Goal: Entertainment & Leisure: Browse casually

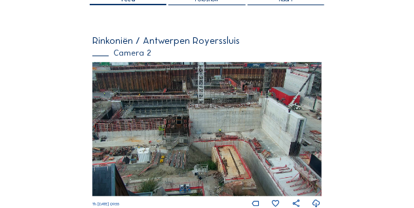
scroll to position [109, 0]
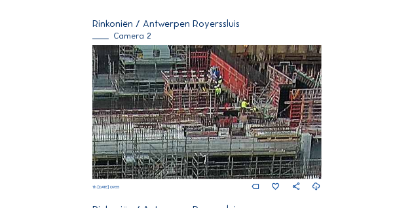
drag, startPoint x: 303, startPoint y: 118, endPoint x: 375, endPoint y: 187, distance: 99.5
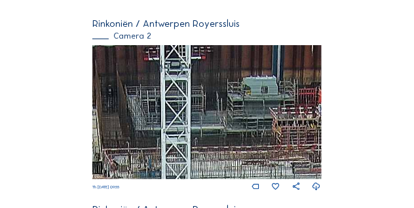
drag, startPoint x: 196, startPoint y: 123, endPoint x: 272, endPoint y: 147, distance: 79.5
click at [276, 149] on img at bounding box center [206, 112] width 228 height 134
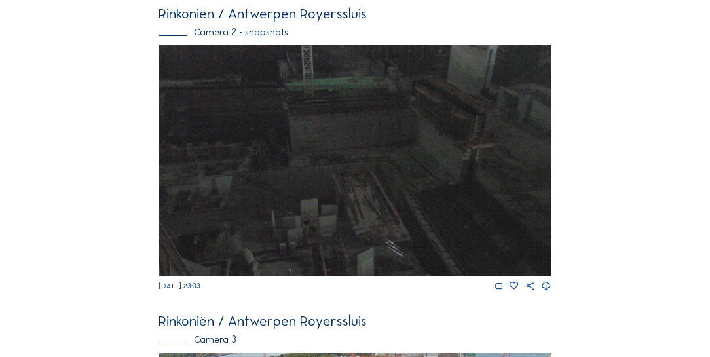
scroll to position [898, 0]
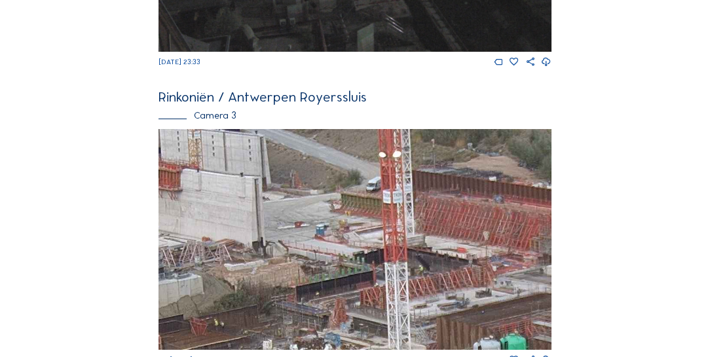
drag, startPoint x: 287, startPoint y: 197, endPoint x: 143, endPoint y: 218, distance: 146.2
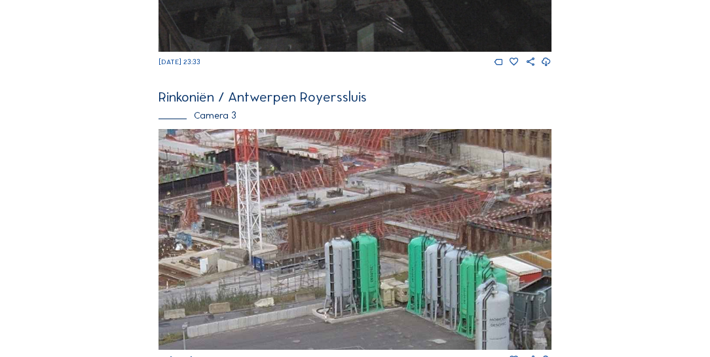
drag, startPoint x: 336, startPoint y: 211, endPoint x: 226, endPoint y: 143, distance: 129.3
click at [226, 143] on img at bounding box center [354, 239] width 392 height 221
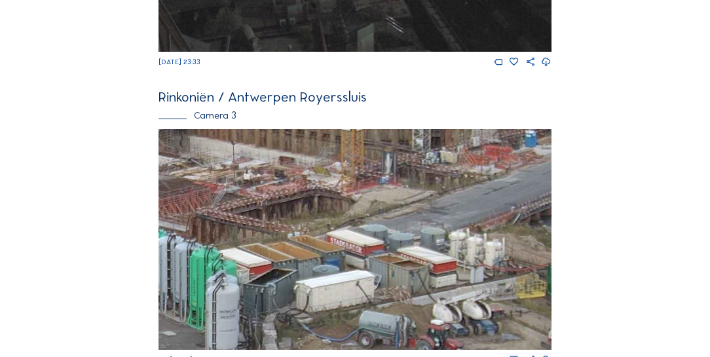
drag, startPoint x: 439, startPoint y: 218, endPoint x: 203, endPoint y: 232, distance: 236.1
click at [203, 208] on img at bounding box center [354, 239] width 392 height 221
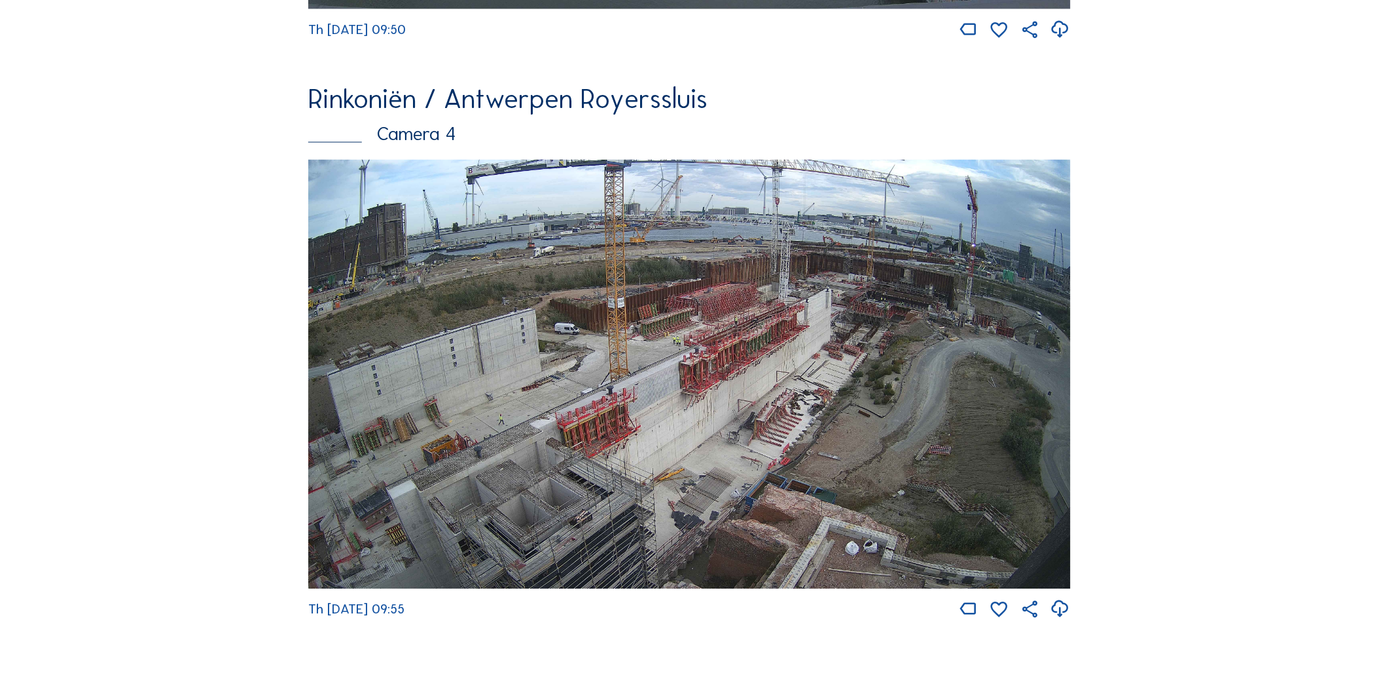
scroll to position [2499, 0]
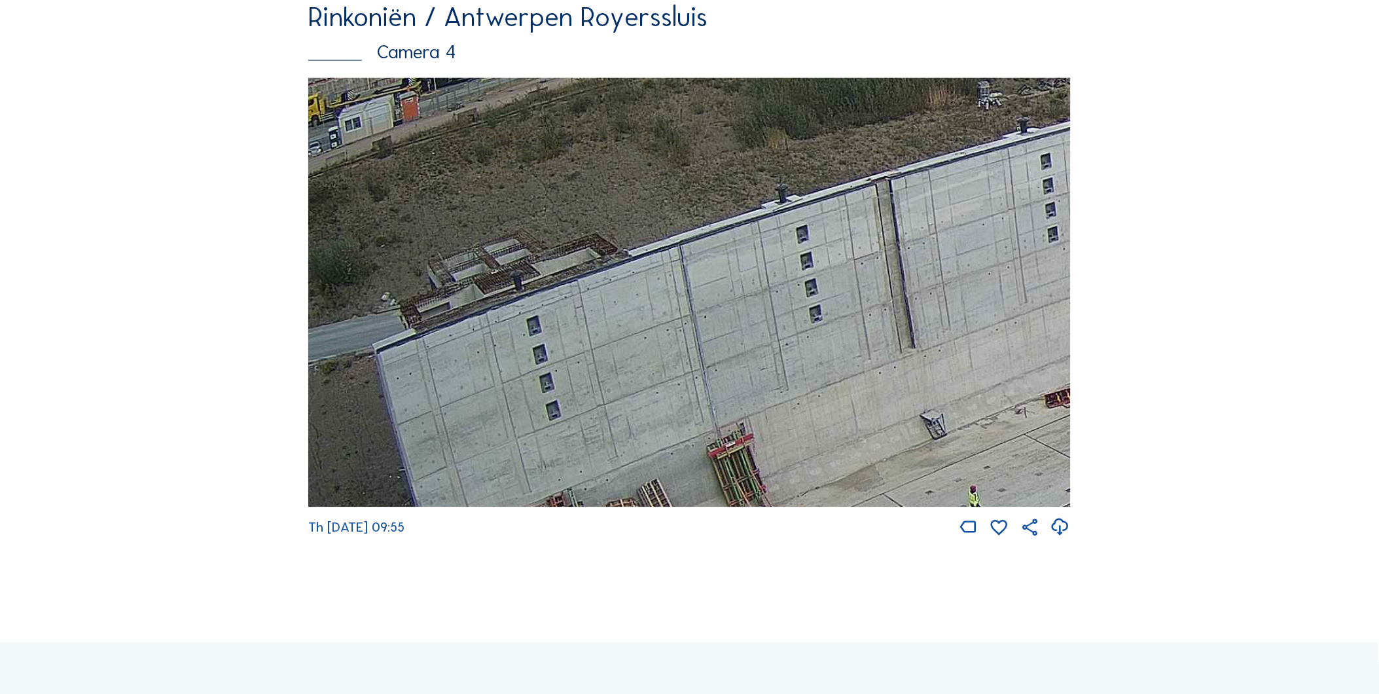
drag, startPoint x: 561, startPoint y: 362, endPoint x: 712, endPoint y: 353, distance: 151.5
click at [413, 208] on img at bounding box center [689, 292] width 763 height 429
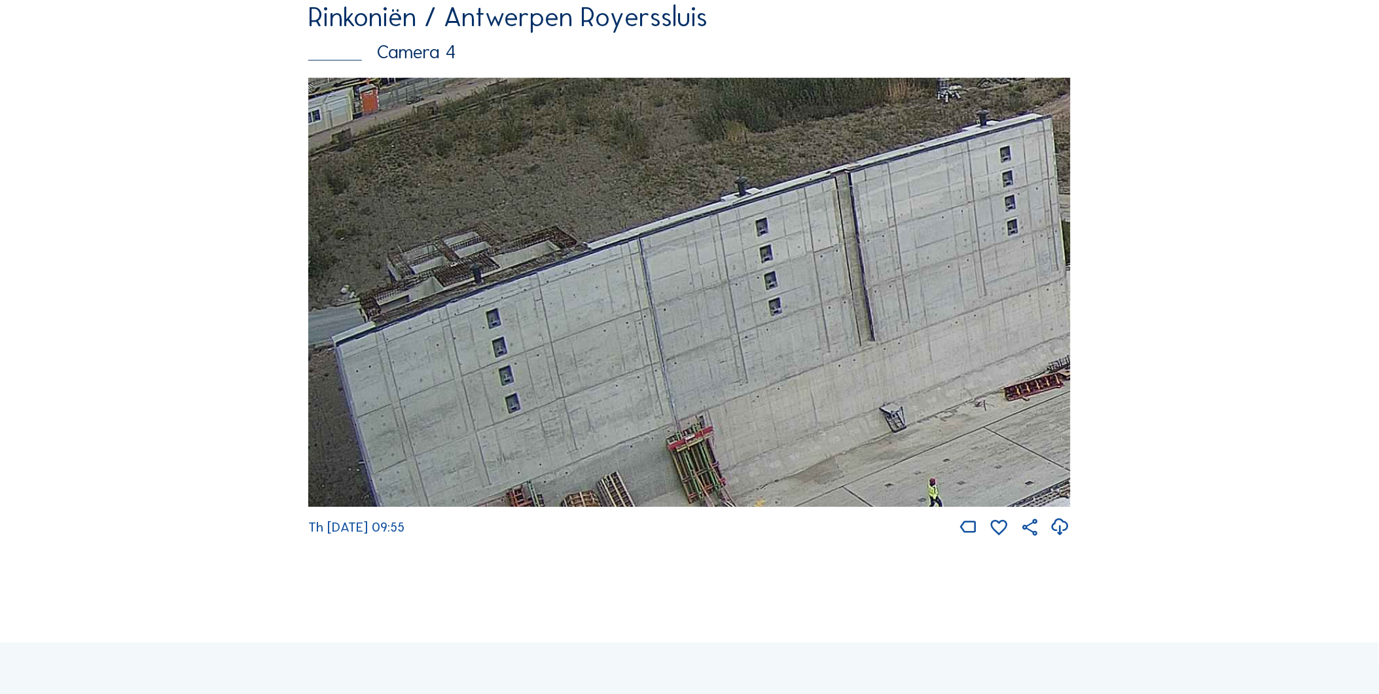
drag, startPoint x: 672, startPoint y: 339, endPoint x: 446, endPoint y: 239, distance: 247.0
click at [413, 208] on img at bounding box center [689, 292] width 763 height 429
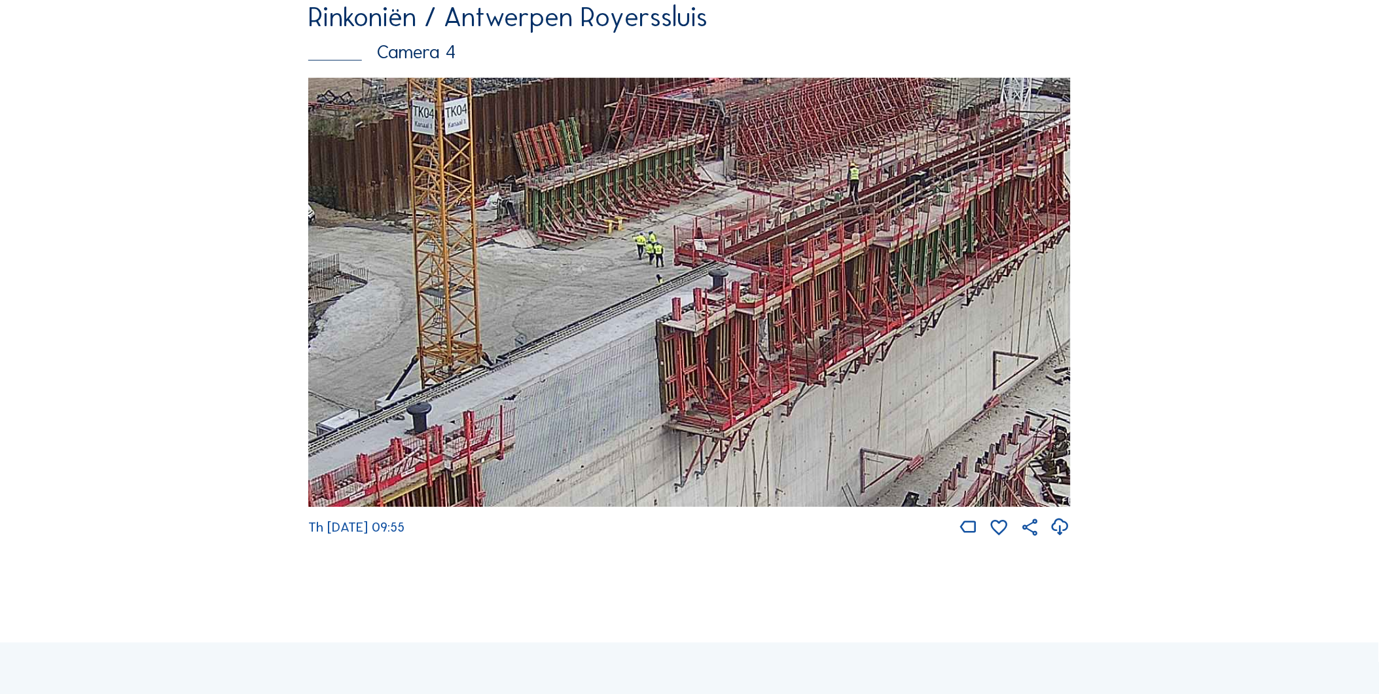
drag, startPoint x: 751, startPoint y: 345, endPoint x: 131, endPoint y: 491, distance: 637.5
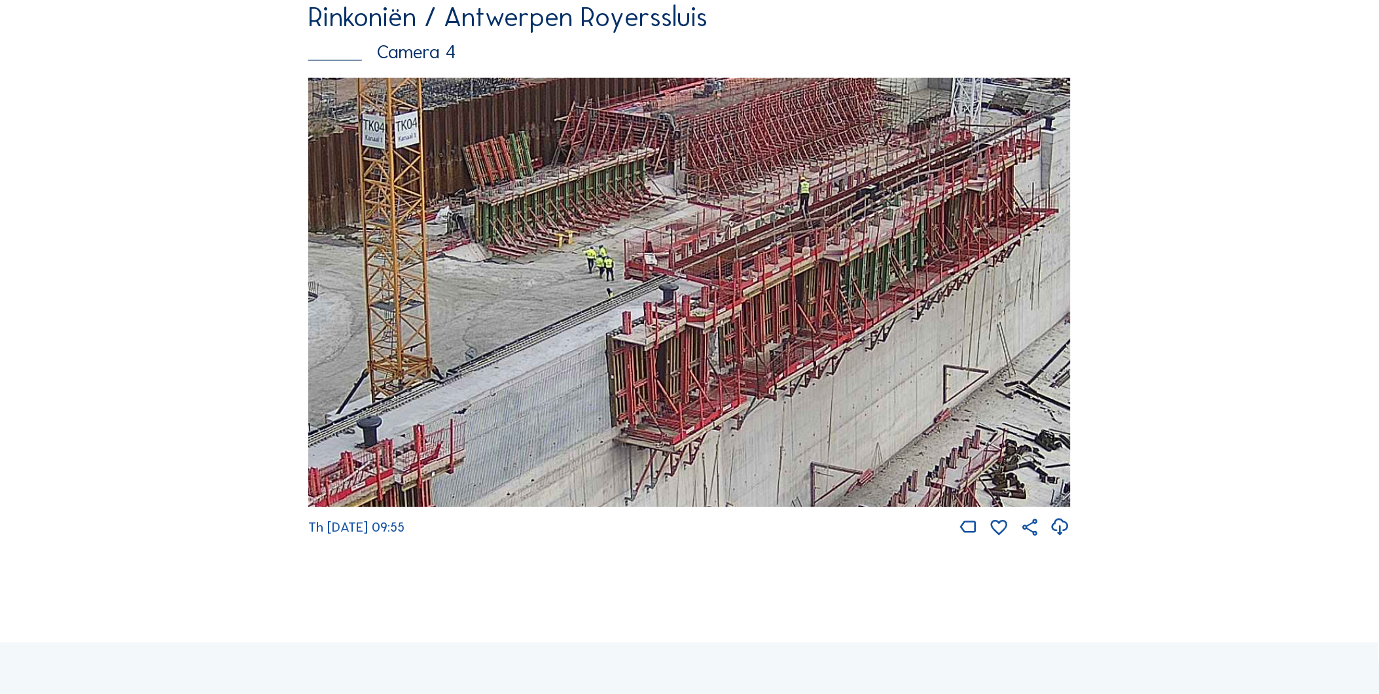
drag, startPoint x: 626, startPoint y: 449, endPoint x: 539, endPoint y: 461, distance: 87.9
click at [413, 208] on img at bounding box center [689, 292] width 763 height 429
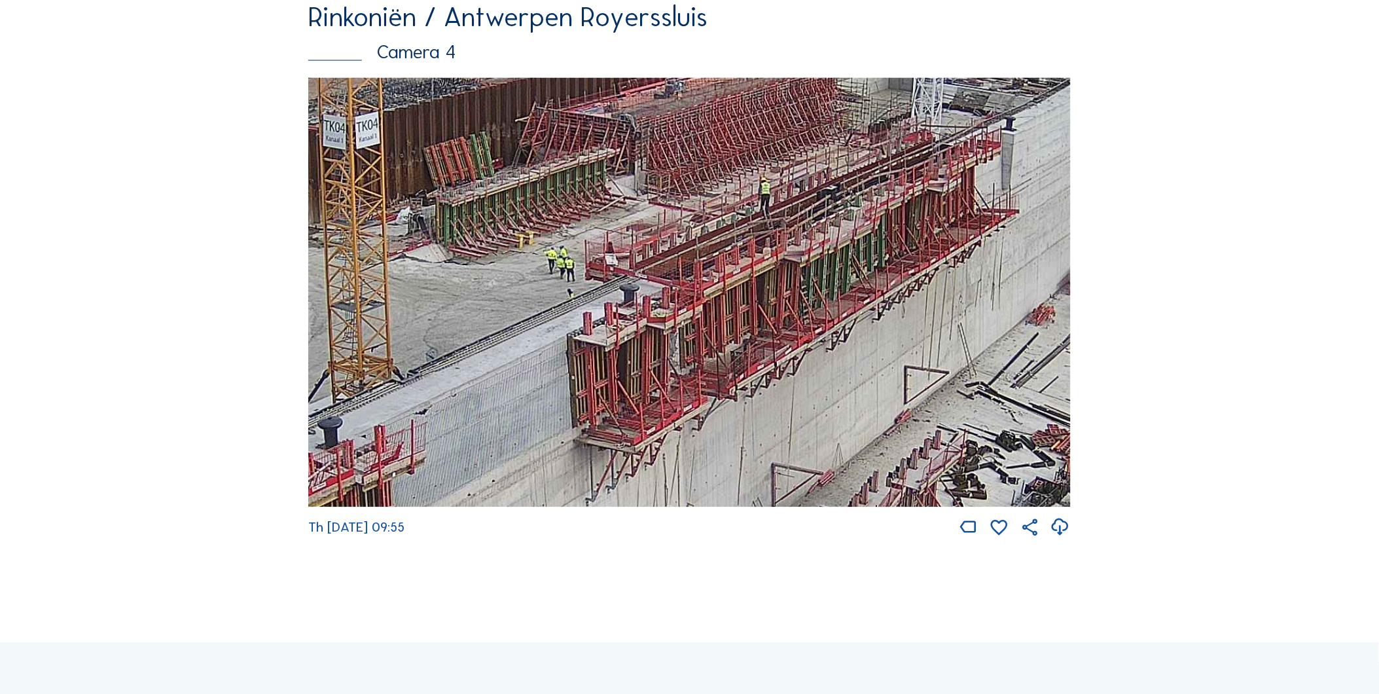
drag, startPoint x: 581, startPoint y: 429, endPoint x: 571, endPoint y: 426, distance: 11.0
click at [413, 208] on img at bounding box center [689, 292] width 763 height 429
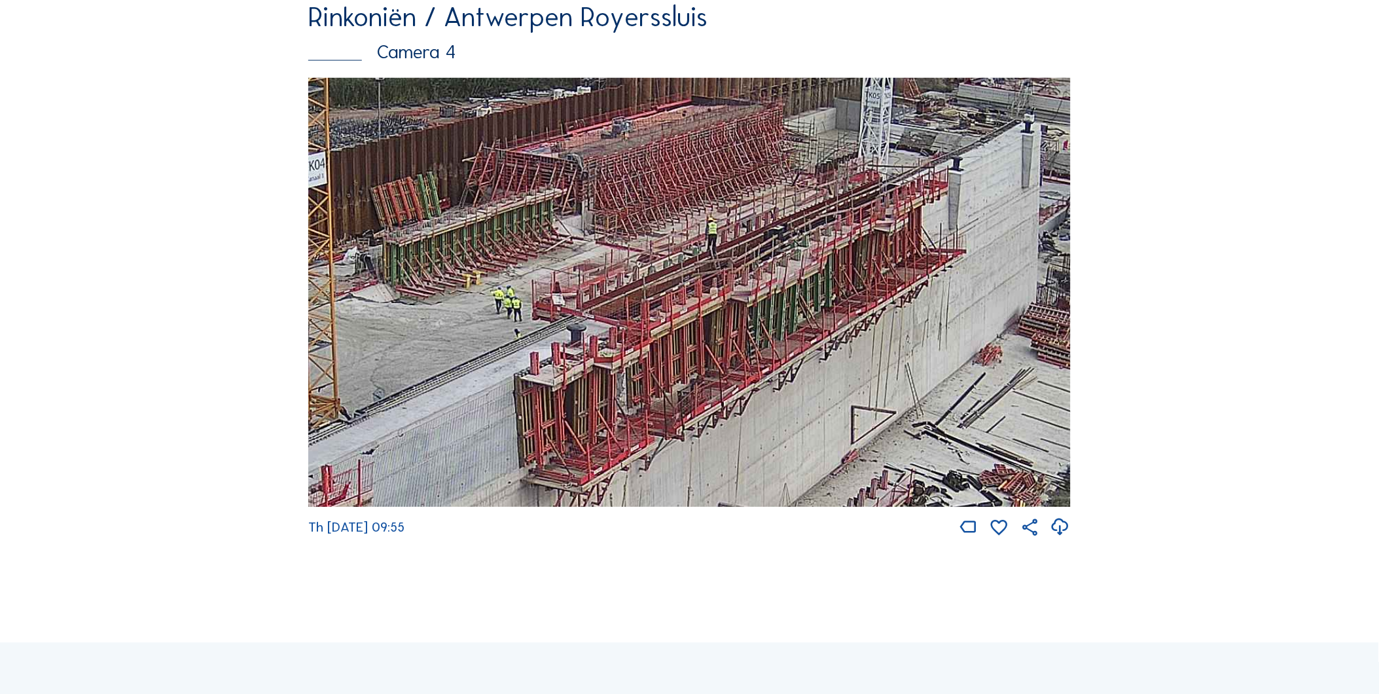
drag, startPoint x: 568, startPoint y: 427, endPoint x: 531, endPoint y: 433, distance: 37.8
click at [413, 208] on img at bounding box center [689, 292] width 763 height 429
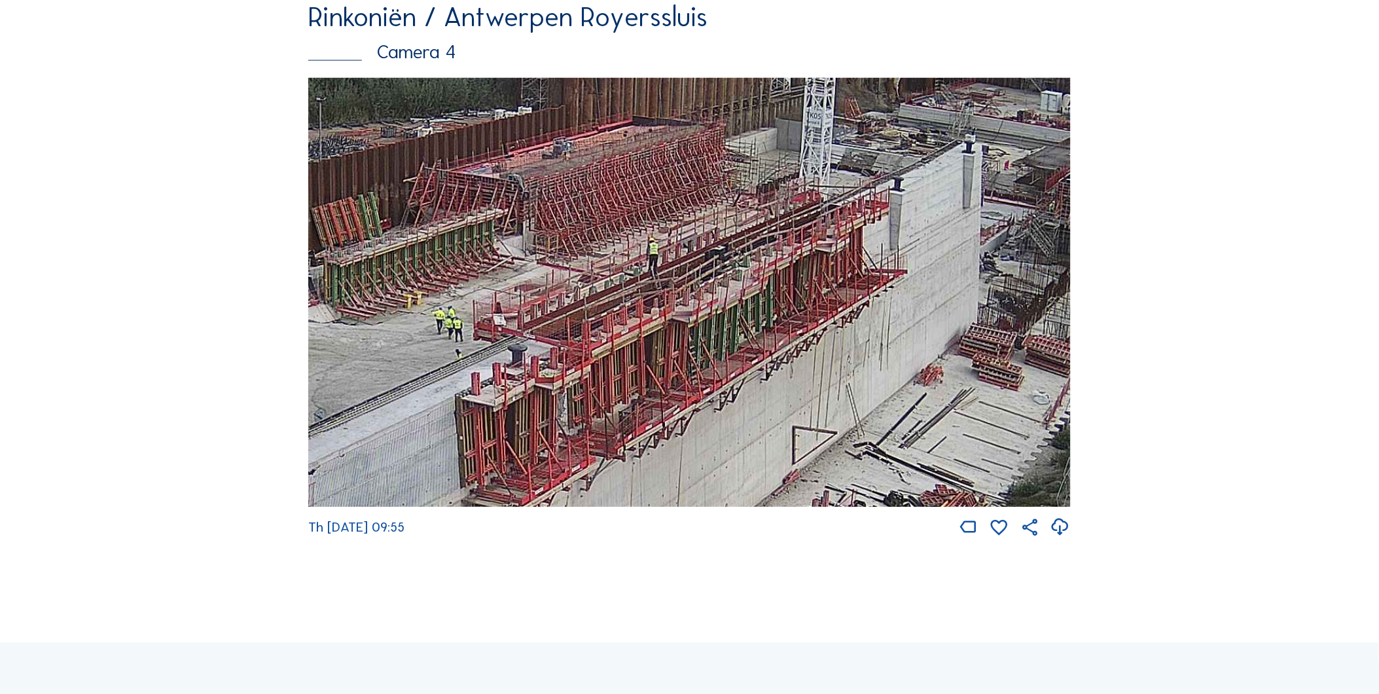
drag, startPoint x: 588, startPoint y: 410, endPoint x: 558, endPoint y: 416, distance: 30.7
click at [413, 208] on img at bounding box center [689, 292] width 763 height 429
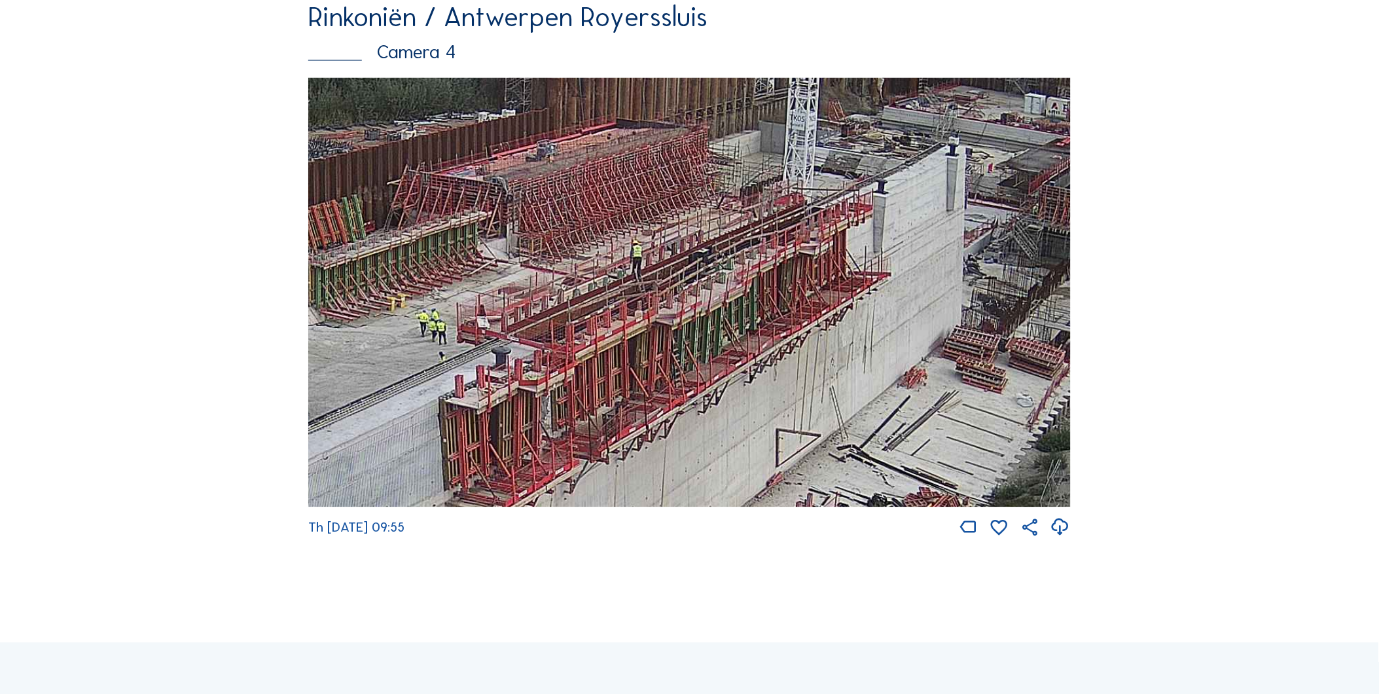
click at [413, 208] on img at bounding box center [689, 292] width 763 height 429
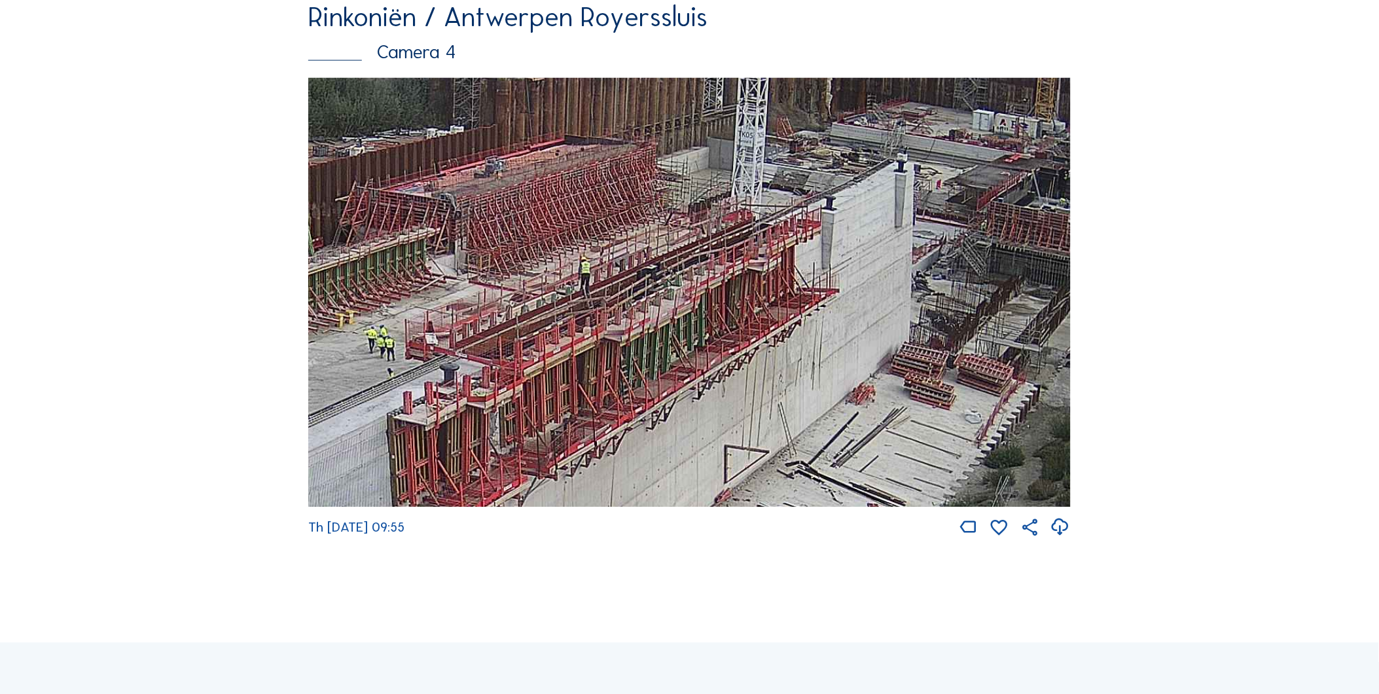
drag, startPoint x: 551, startPoint y: 406, endPoint x: 535, endPoint y: 408, distance: 16.6
click at [413, 208] on img at bounding box center [689, 292] width 763 height 429
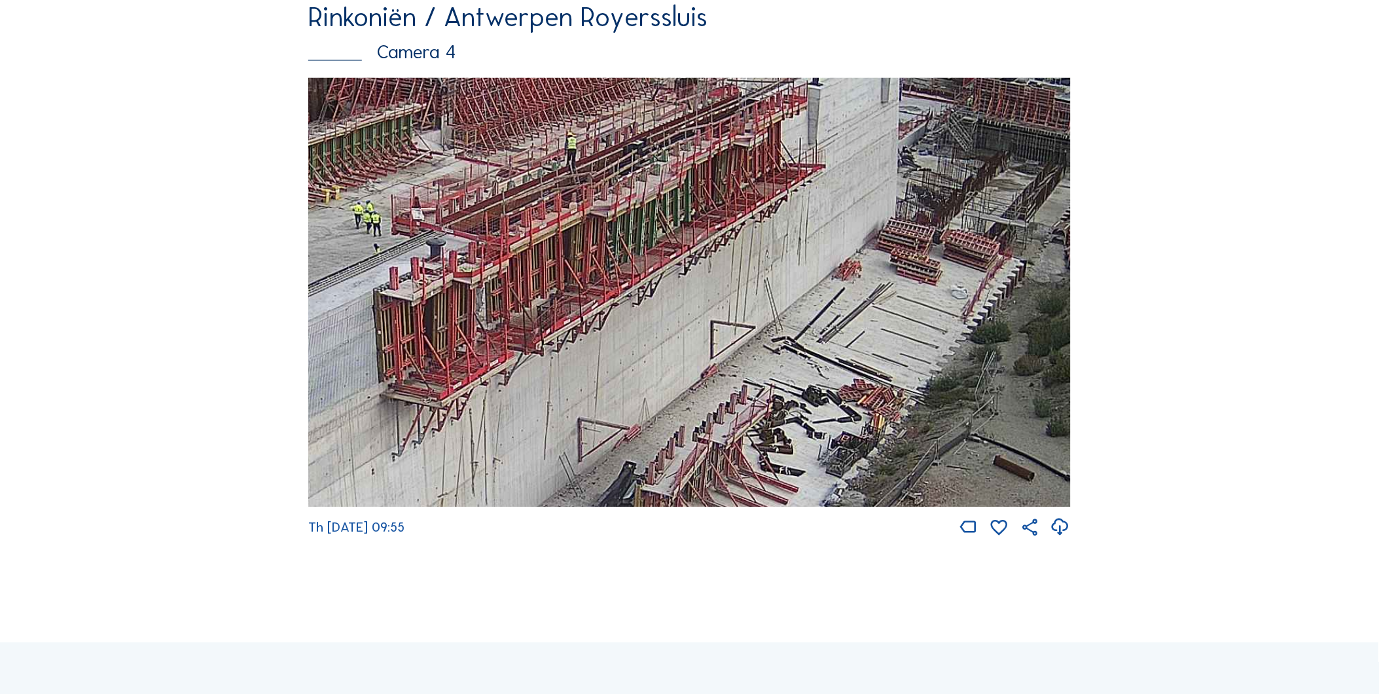
drag, startPoint x: 575, startPoint y: 388, endPoint x: 577, endPoint y: 261, distance: 127.7
click at [413, 208] on img at bounding box center [689, 292] width 763 height 429
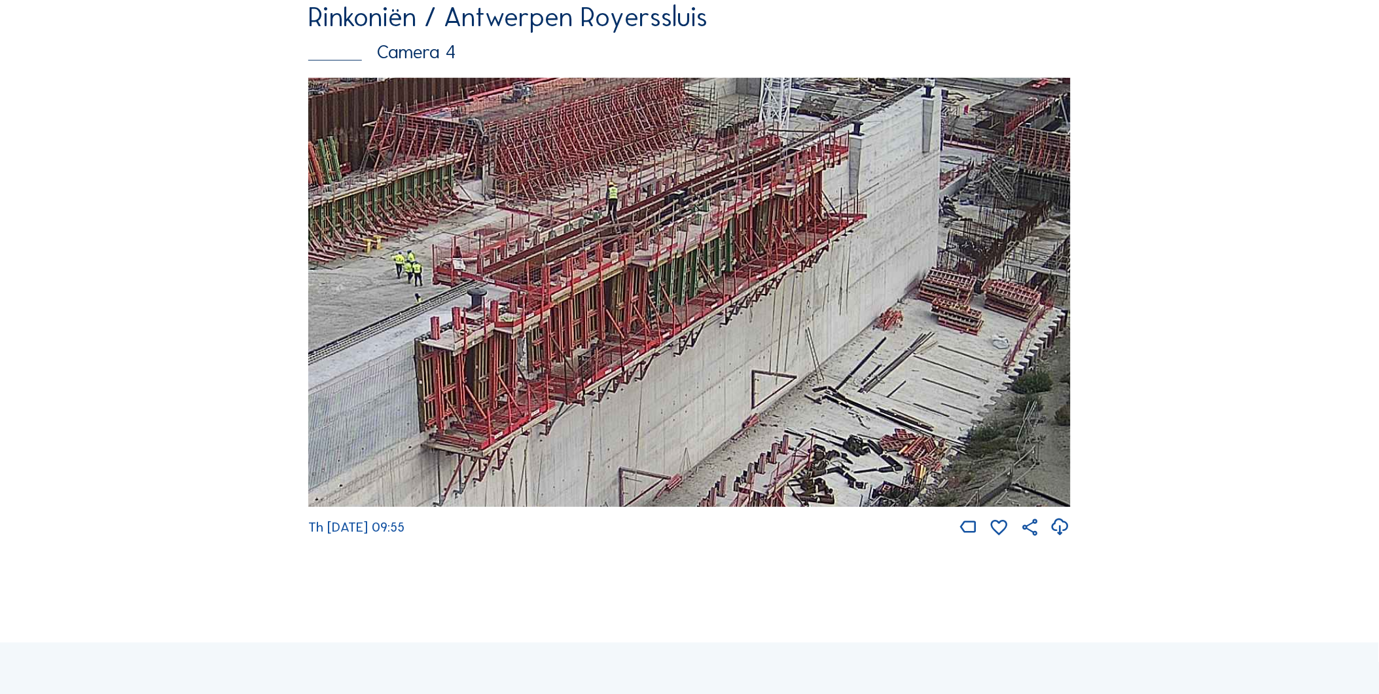
drag, startPoint x: 363, startPoint y: 393, endPoint x: 405, endPoint y: 443, distance: 64.1
click at [405, 208] on img at bounding box center [689, 292] width 763 height 429
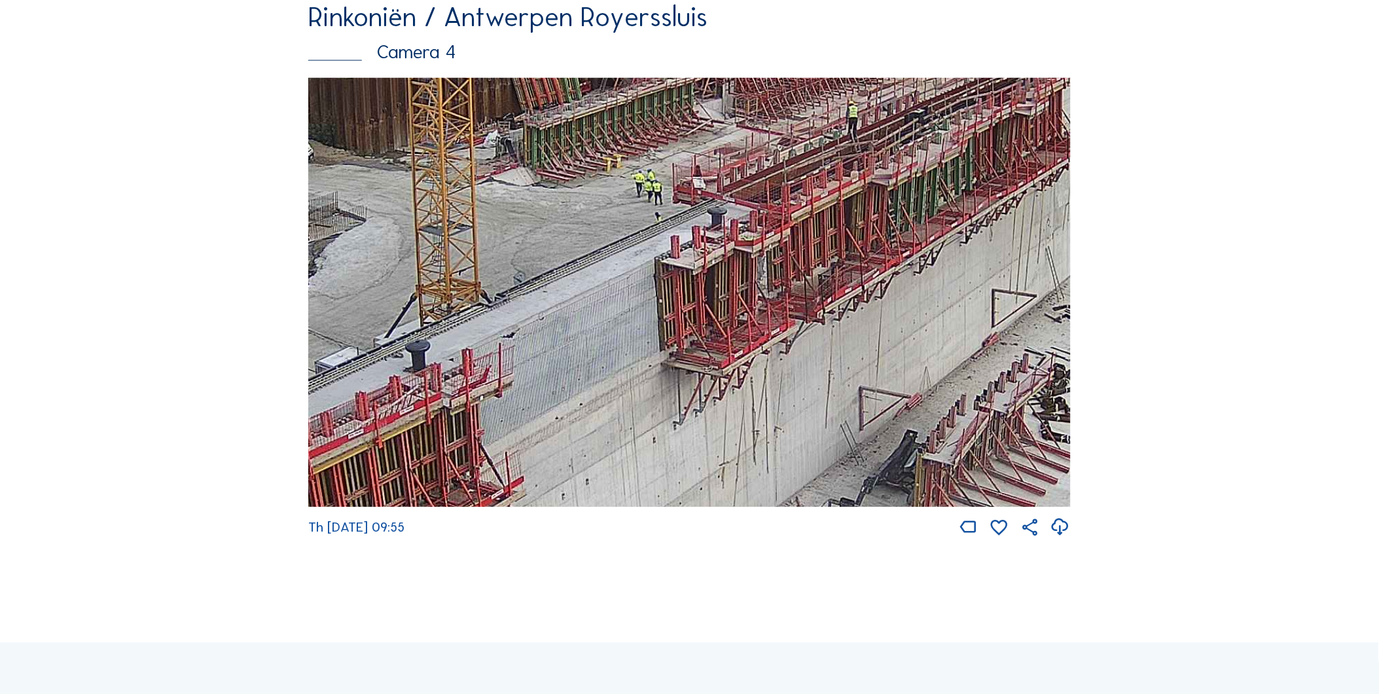
drag, startPoint x: 446, startPoint y: 399, endPoint x: 683, endPoint y: 317, distance: 250.7
click at [413, 208] on img at bounding box center [689, 292] width 763 height 429
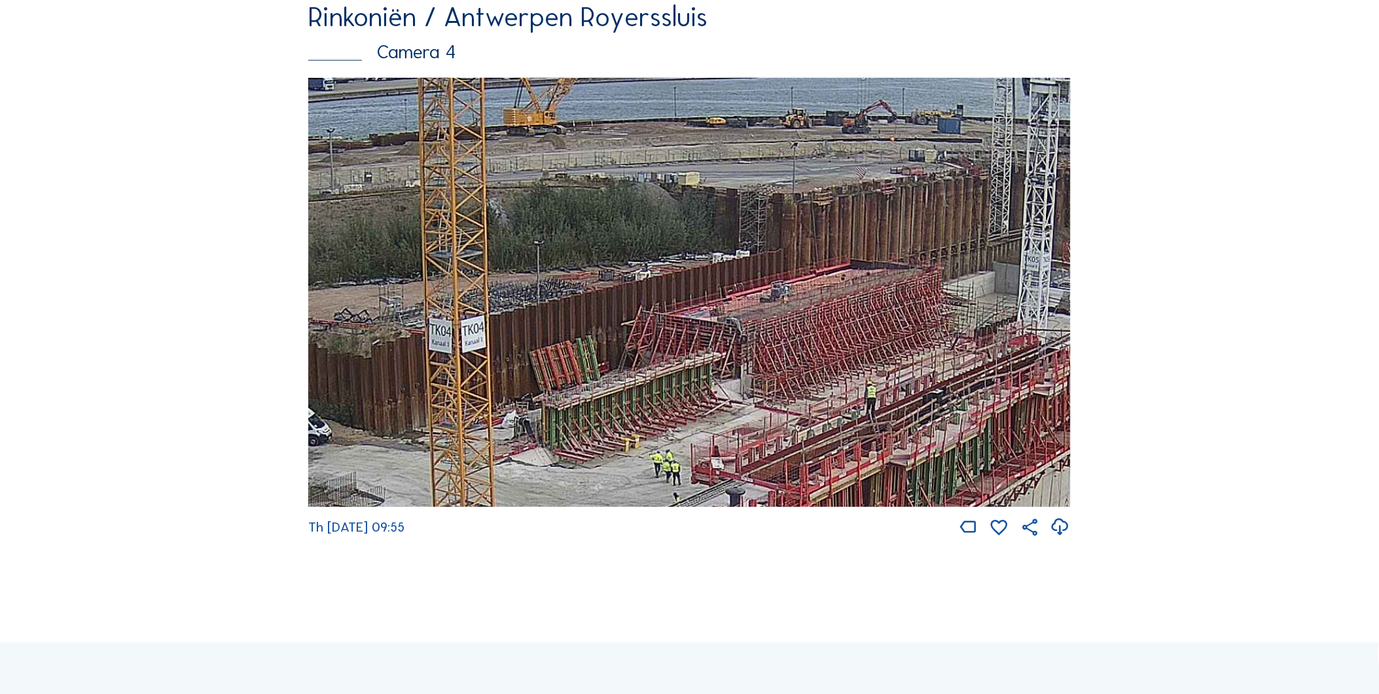
drag, startPoint x: 873, startPoint y: 230, endPoint x: 894, endPoint y: 488, distance: 259.4
click at [413, 208] on img at bounding box center [689, 292] width 763 height 429
drag, startPoint x: 695, startPoint y: 557, endPoint x: 674, endPoint y: 567, distance: 23.1
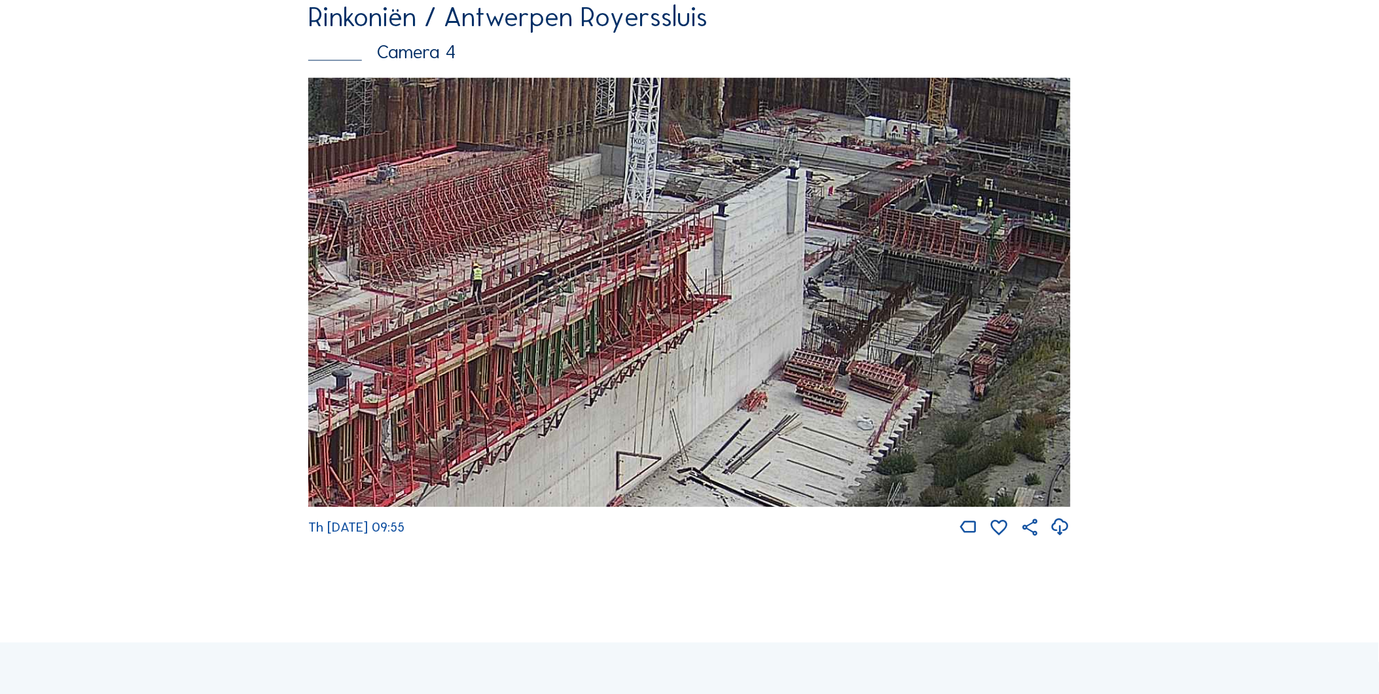
drag, startPoint x: 908, startPoint y: 262, endPoint x: 561, endPoint y: 118, distance: 375.4
click at [413, 118] on img at bounding box center [689, 292] width 763 height 429
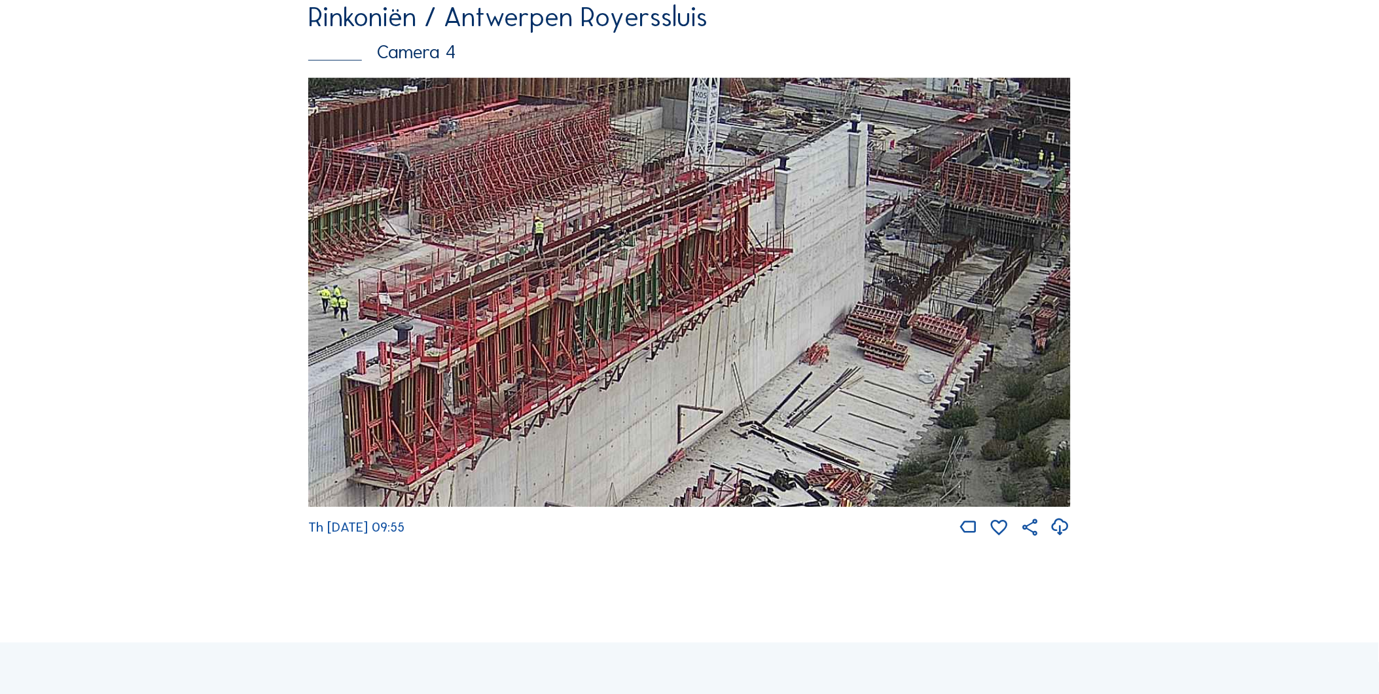
drag, startPoint x: 554, startPoint y: 238, endPoint x: 636, endPoint y: 191, distance: 95.0
click at [413, 191] on img at bounding box center [689, 292] width 763 height 429
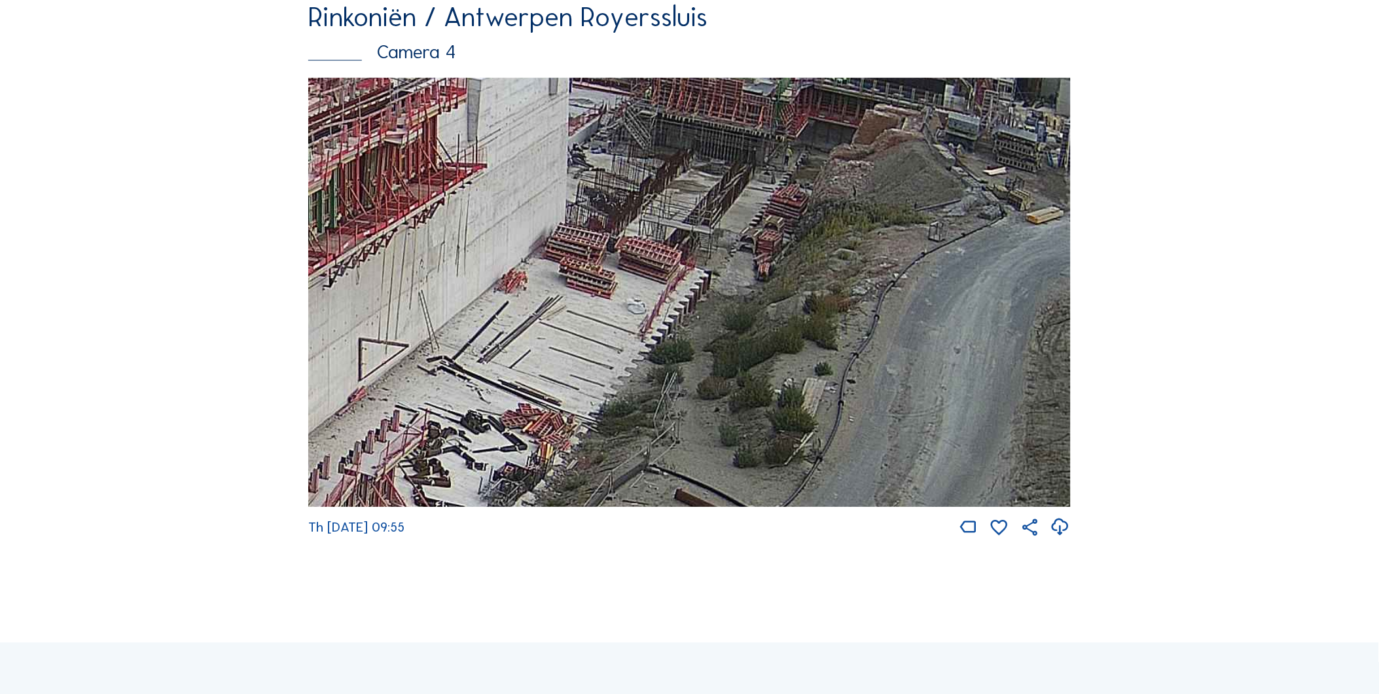
drag, startPoint x: 719, startPoint y: 237, endPoint x: 772, endPoint y: 33, distance: 210.5
click at [413, 30] on div "Rinkoniën / Antwerpen Royerssluis Camera 4 Th 25 Sep 2025 09:55" at bounding box center [689, 271] width 763 height 535
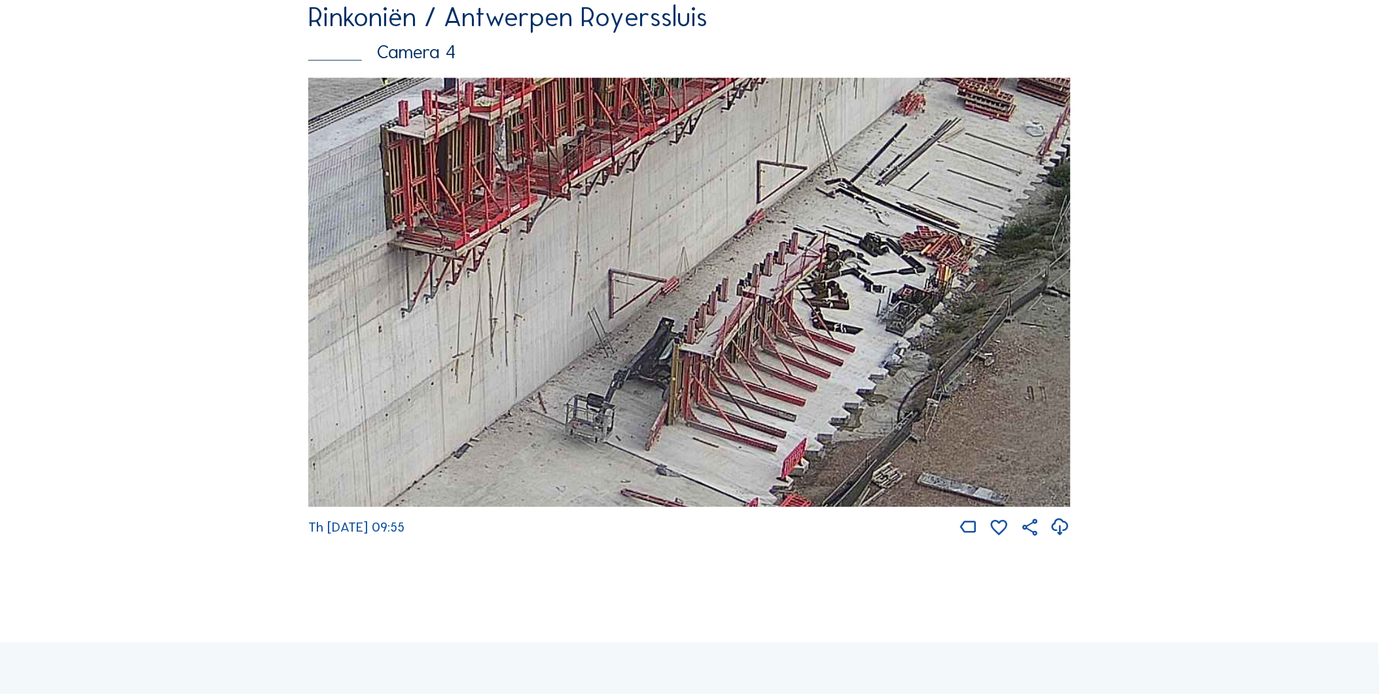
drag, startPoint x: 677, startPoint y: 229, endPoint x: 658, endPoint y: 186, distance: 47.2
click at [413, 76] on div "Rinkoniën / Antwerpen Royerssluis Camera 4 Th 25 Sep 2025 09:55" at bounding box center [689, 271] width 763 height 535
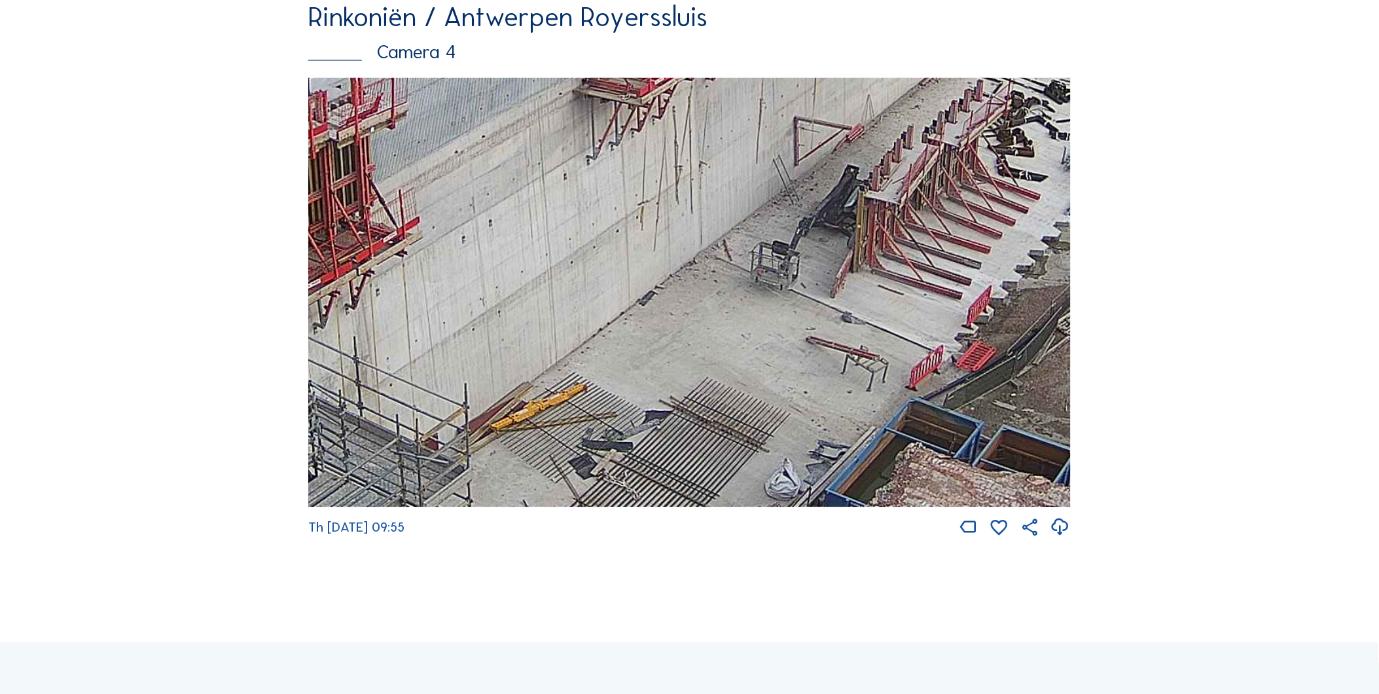
drag, startPoint x: 526, startPoint y: 204, endPoint x: 805, endPoint y: 113, distance: 294.0
click at [413, 115] on img at bounding box center [689, 292] width 763 height 429
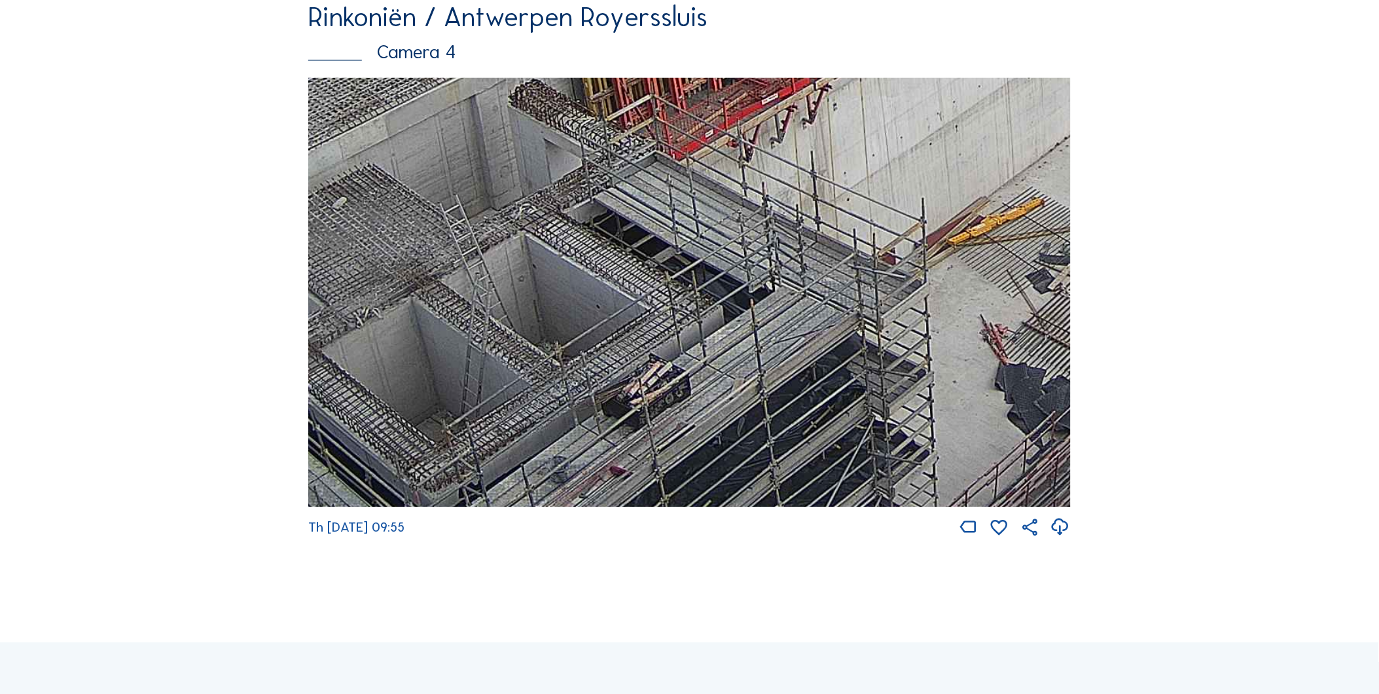
drag, startPoint x: 500, startPoint y: 211, endPoint x: 1062, endPoint y: 84, distance: 576.5
click at [413, 85] on div "Rinkoniën / Antwerpen Royerssluis Camera 4 Th 25 Sep 2025 09:55" at bounding box center [689, 271] width 763 height 535
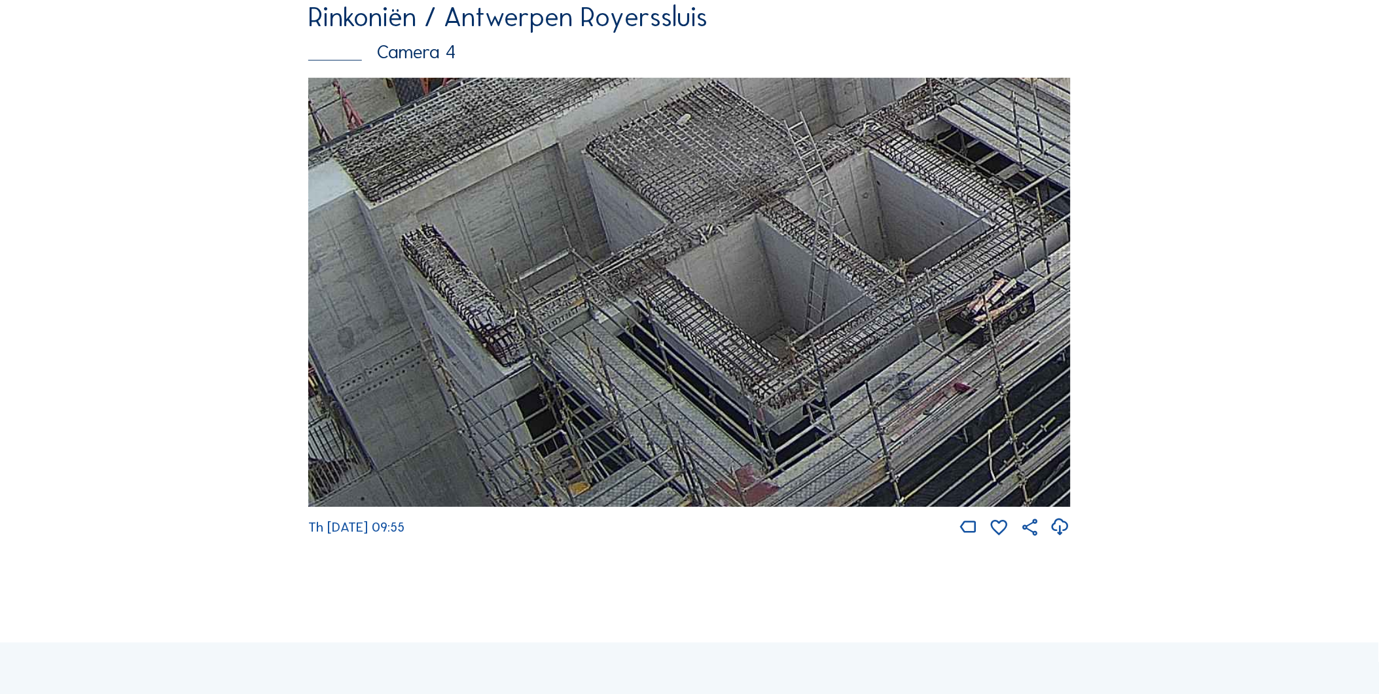
drag, startPoint x: 619, startPoint y: 298, endPoint x: 996, endPoint y: 80, distance: 436.1
click at [413, 94] on div "Rinkoniën / Antwerpen Royerssluis Camera 4 Th 25 Sep 2025 09:55" at bounding box center [689, 271] width 763 height 535
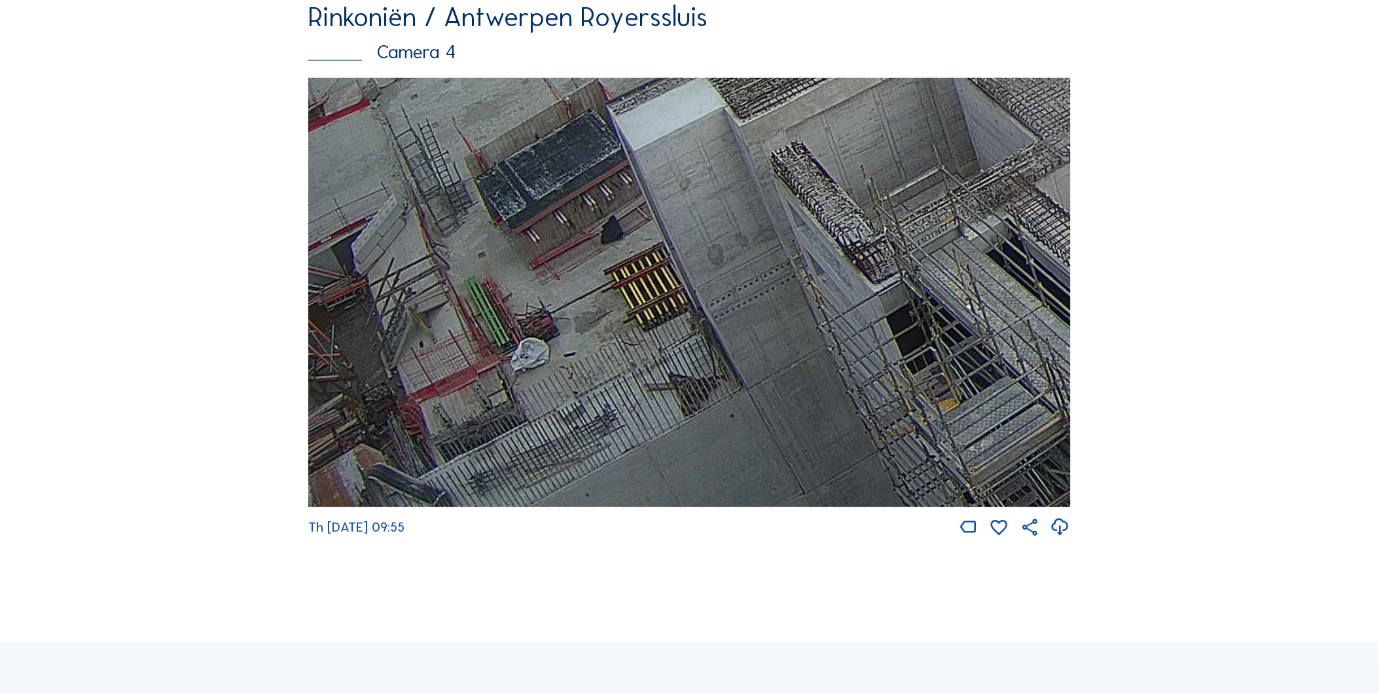
drag, startPoint x: 594, startPoint y: 220, endPoint x: 787, endPoint y: 46, distance: 259.1
click at [413, 45] on div "Rinkoniën / Antwerpen Royerssluis Camera 4 Th 25 Sep 2025 09:55" at bounding box center [689, 271] width 763 height 535
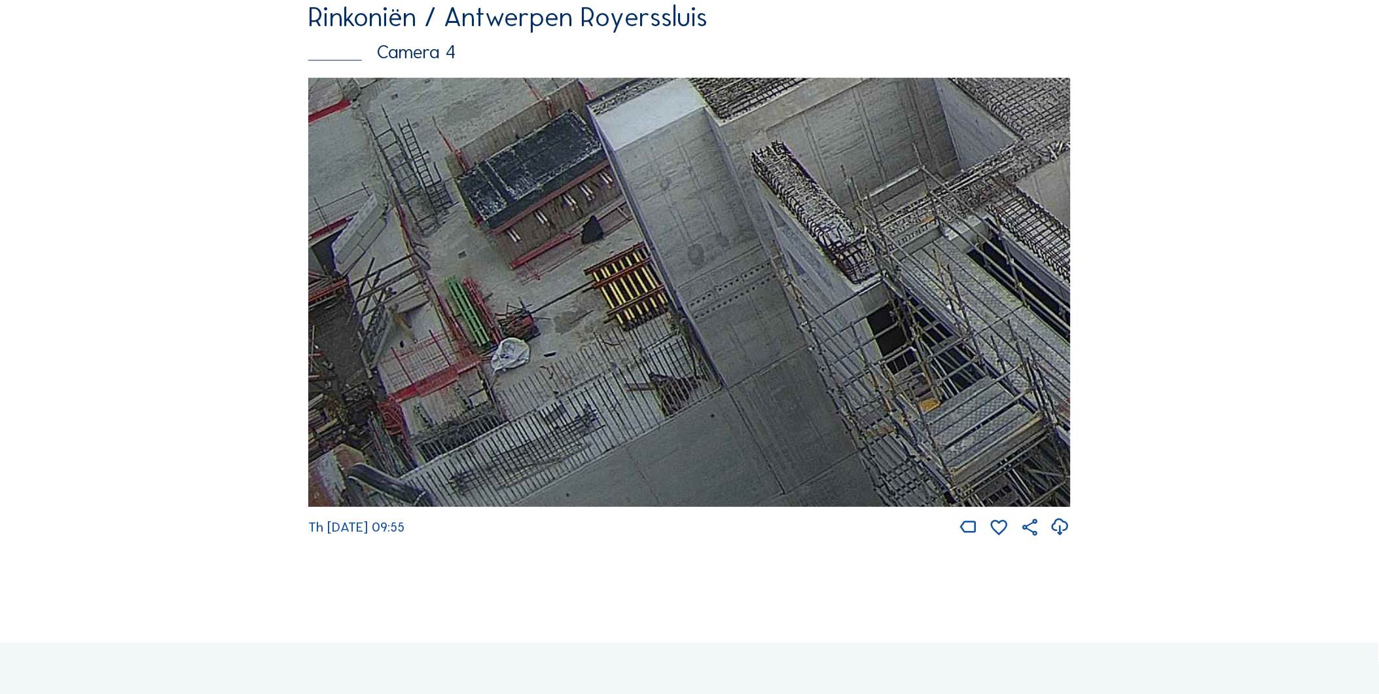
drag, startPoint x: 740, startPoint y: 136, endPoint x: 698, endPoint y: 18, distance: 125.3
click at [413, 18] on div "Rinkoniën / Antwerpen Royerssluis Camera 4 Th 25 Sep 2025 09:55" at bounding box center [689, 271] width 763 height 535
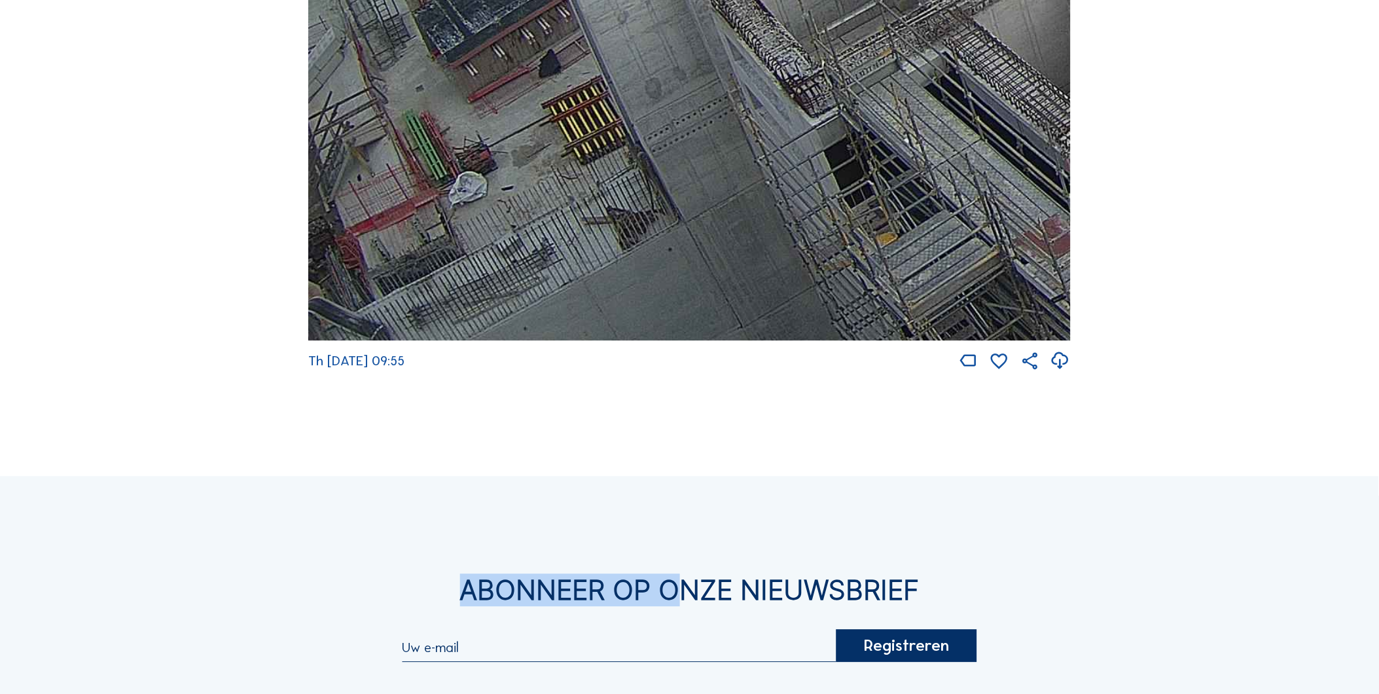
scroll to position [2645, 0]
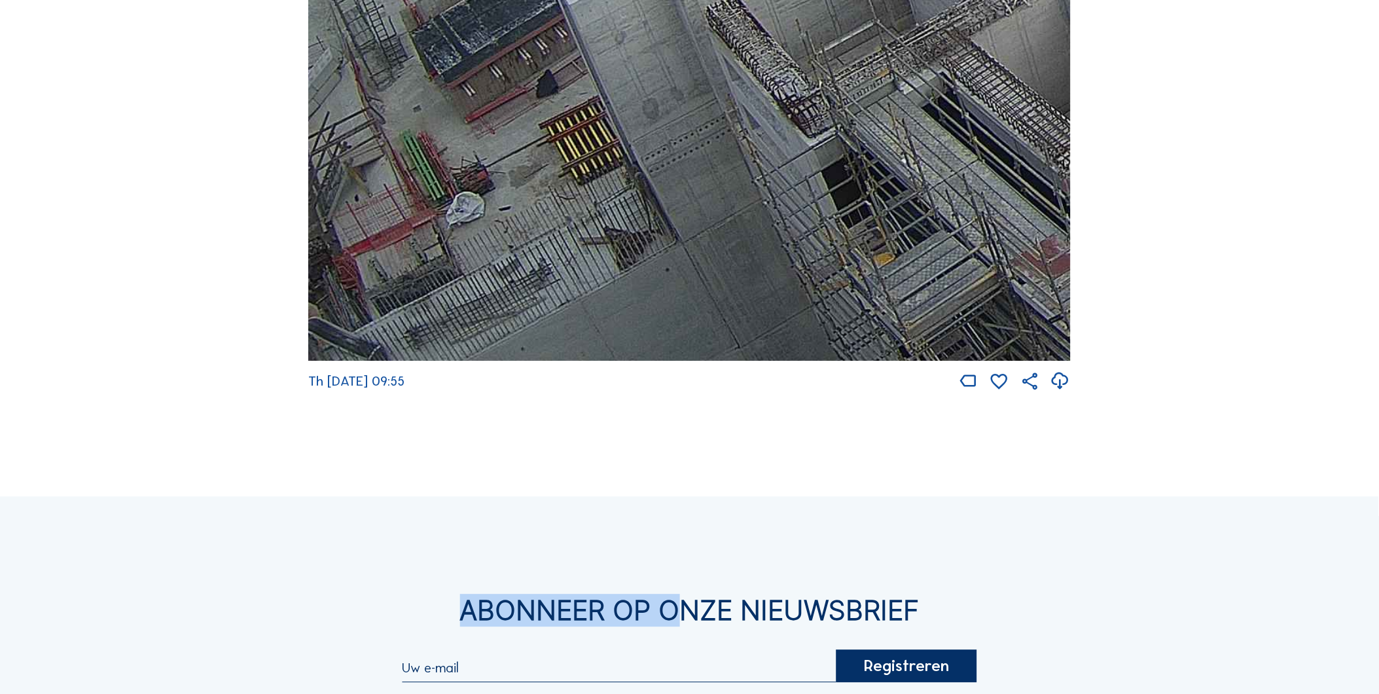
drag, startPoint x: 829, startPoint y: 147, endPoint x: 539, endPoint y: 321, distance: 339.1
click at [413, 208] on img at bounding box center [689, 146] width 763 height 429
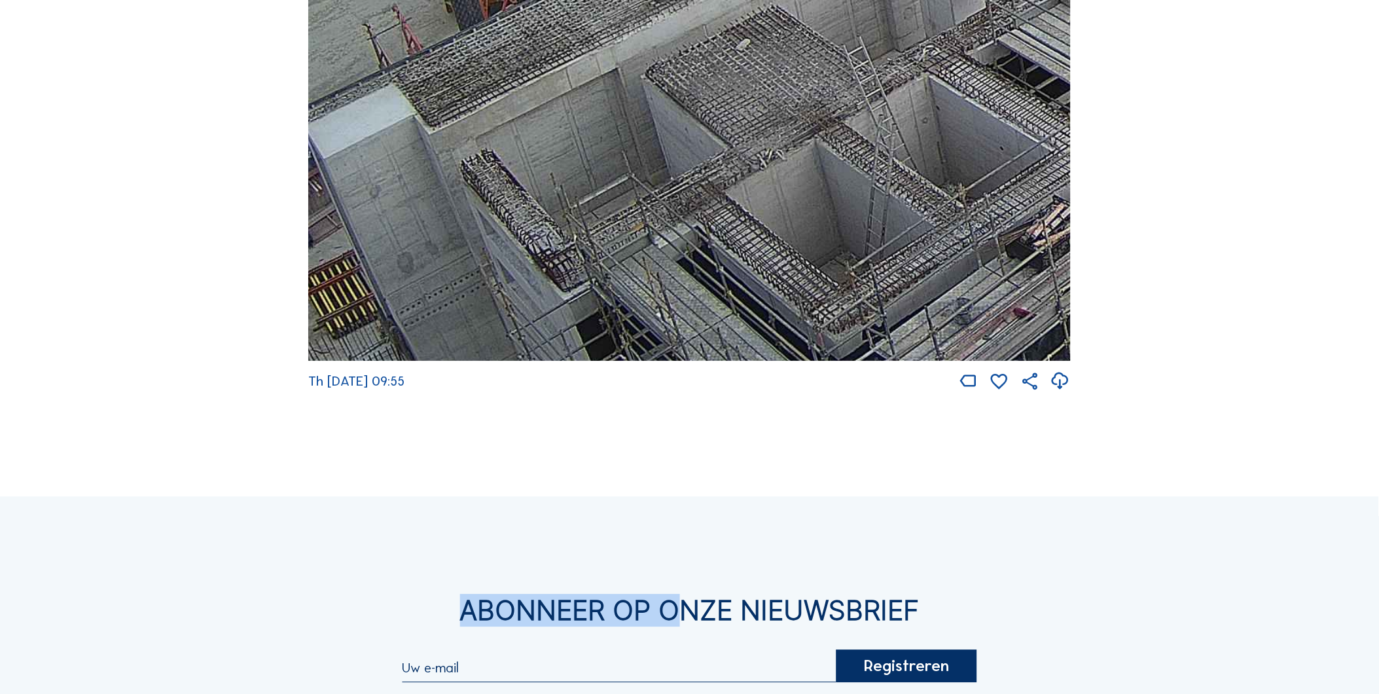
drag, startPoint x: 841, startPoint y: 196, endPoint x: 520, endPoint y: 200, distance: 320.1
click at [413, 207] on img at bounding box center [689, 146] width 763 height 429
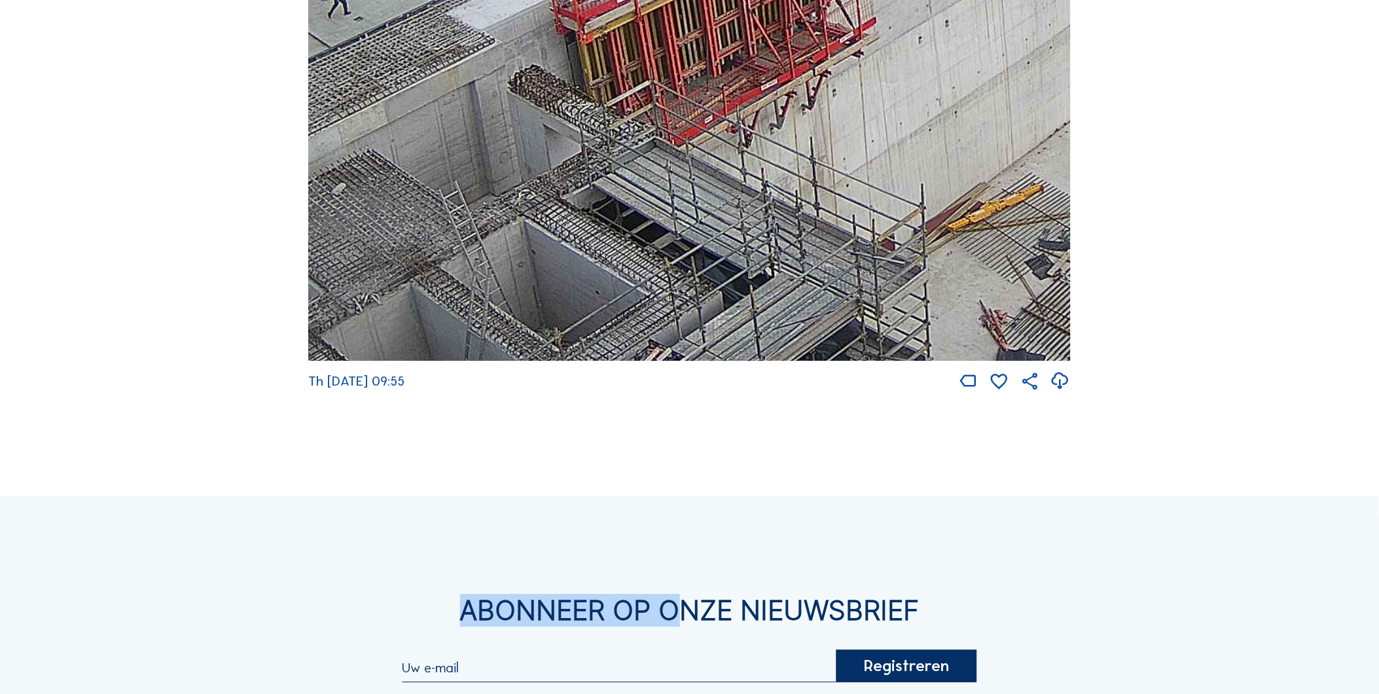
drag, startPoint x: 650, startPoint y: 316, endPoint x: 617, endPoint y: 371, distance: 64.0
click at [413, 208] on img at bounding box center [689, 146] width 763 height 429
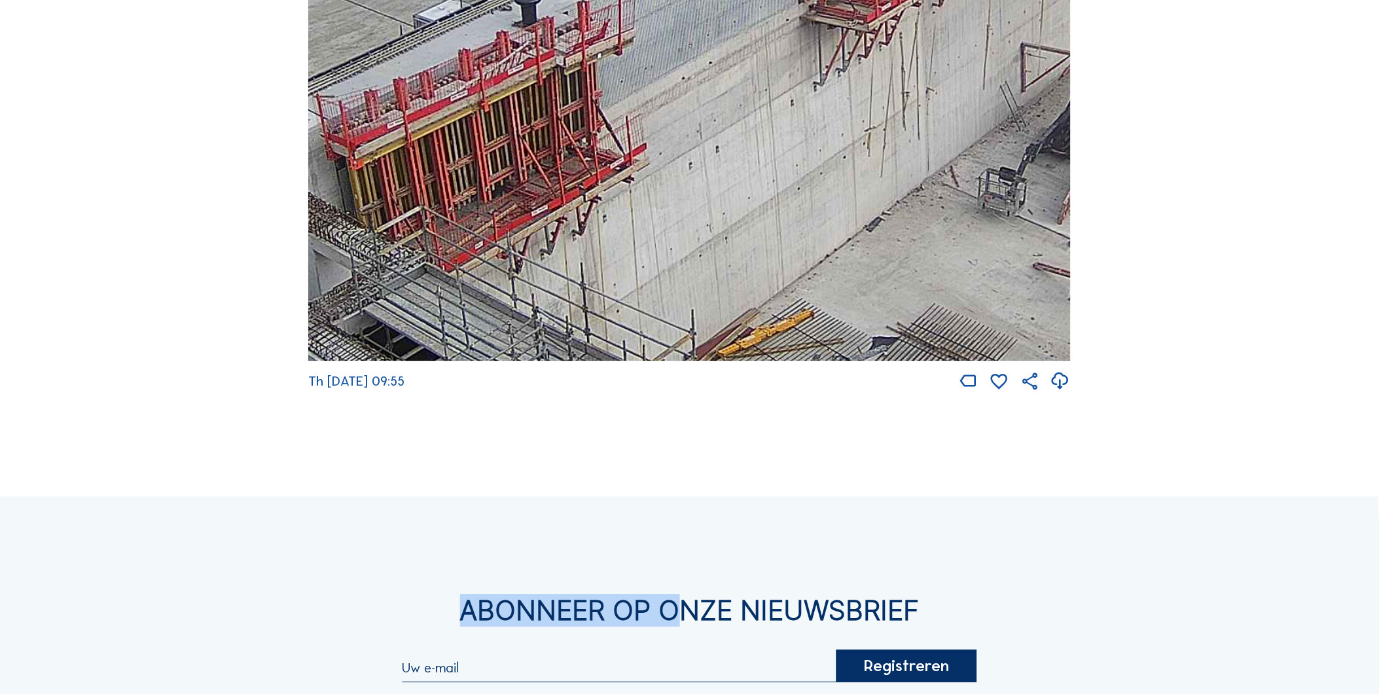
drag, startPoint x: 731, startPoint y: 270, endPoint x: 637, endPoint y: 277, distance: 94.5
click at [413, 208] on img at bounding box center [689, 146] width 763 height 429
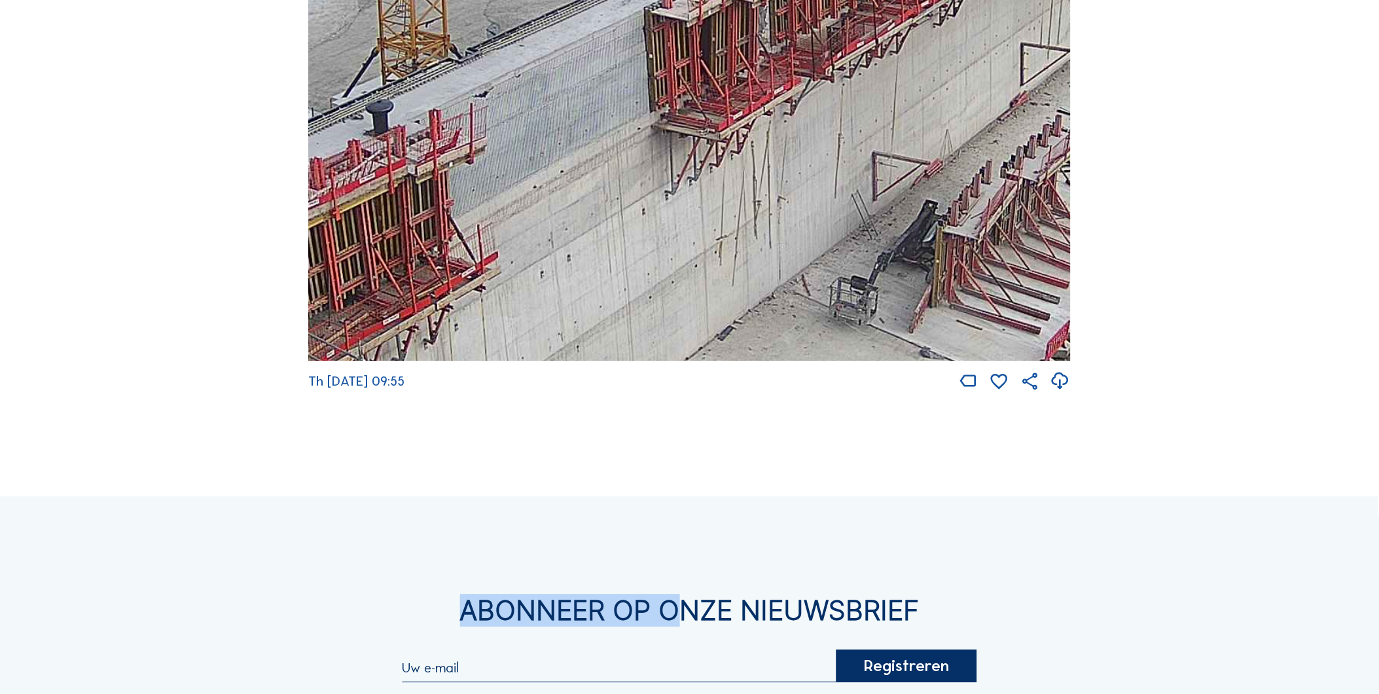
drag, startPoint x: 598, startPoint y: 272, endPoint x: 550, endPoint y: 296, distance: 54.2
click at [413, 208] on img at bounding box center [689, 146] width 763 height 429
